Goal: Transaction & Acquisition: Purchase product/service

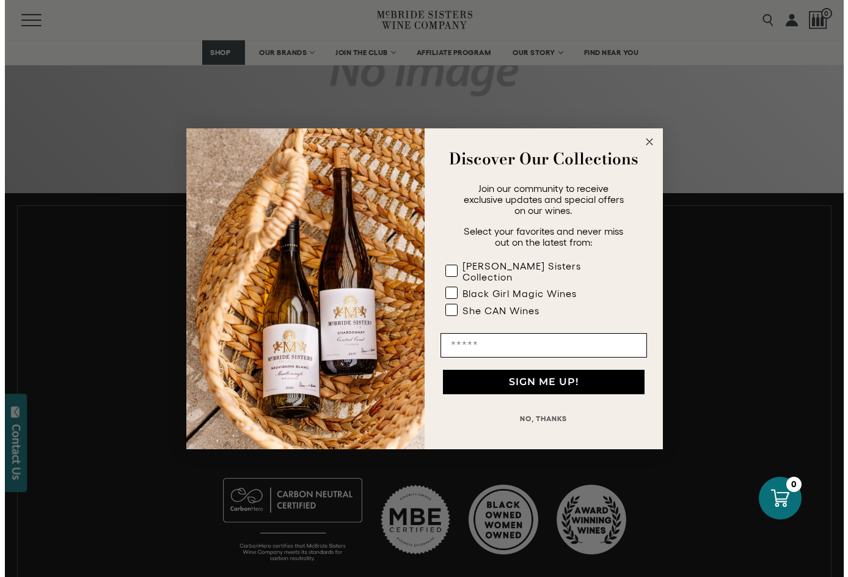
scroll to position [734, 0]
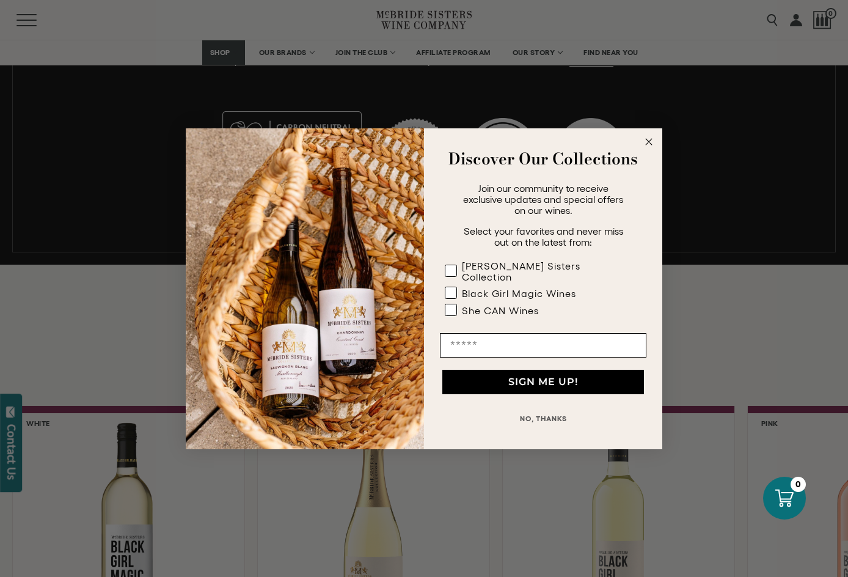
click at [645, 144] on circle "Close dialog" at bounding box center [649, 141] width 14 height 14
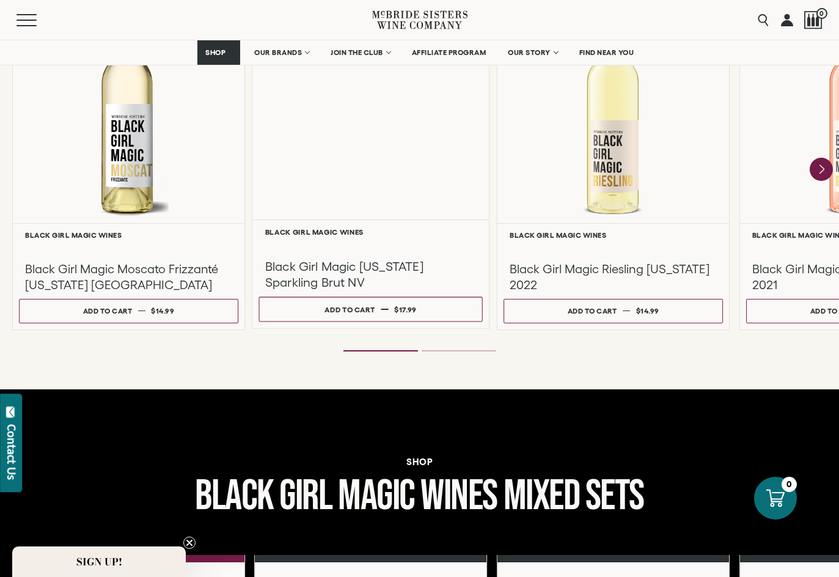
scroll to position [1100, 0]
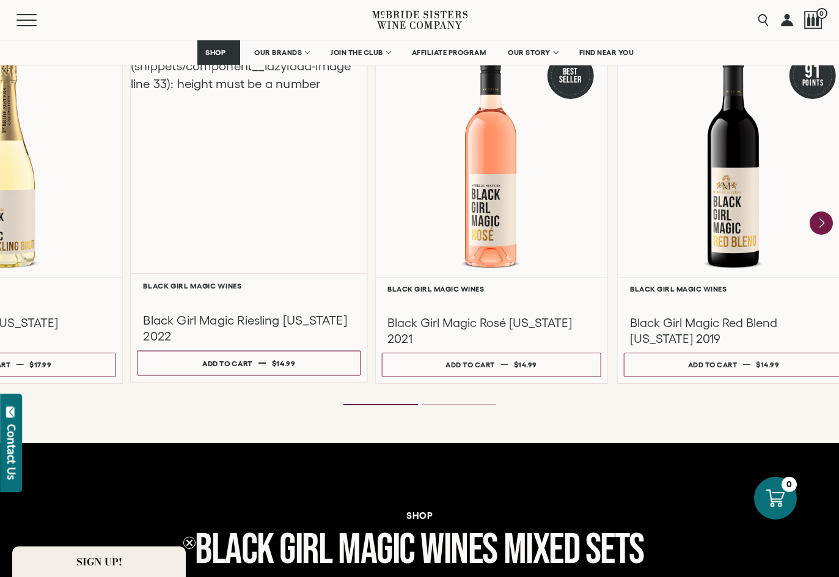
click at [312, 265] on div "Liquid error (snippets/component__lazyload-image line 33): height must be a num…" at bounding box center [249, 155] width 237 height 235
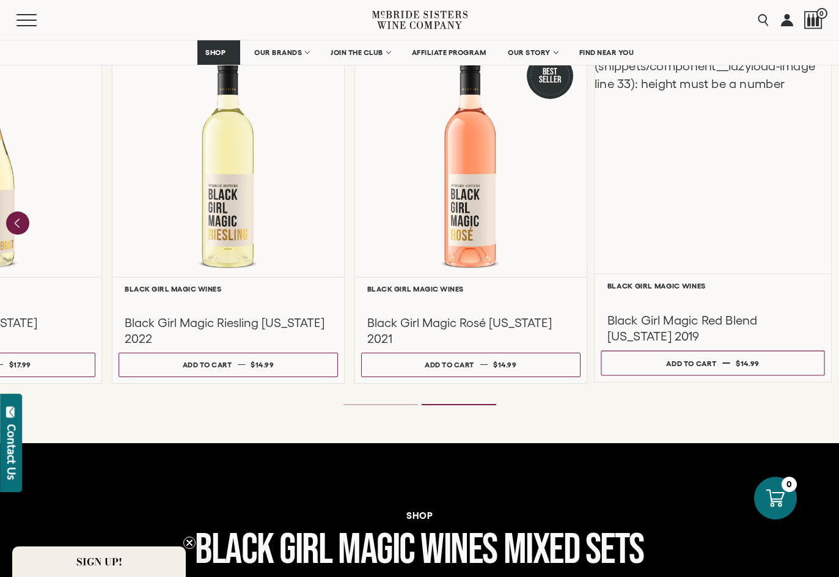
click at [715, 198] on div "Liquid error (snippets/component__lazyload-image line 33): height must be a num…" at bounding box center [713, 155] width 237 height 235
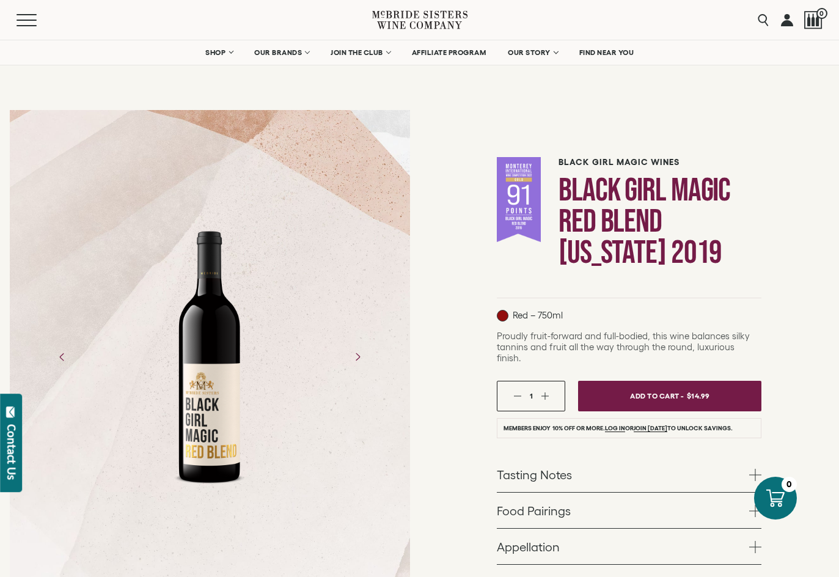
drag, startPoint x: 194, startPoint y: 351, endPoint x: 208, endPoint y: 419, distance: 69.3
